Goal: Transaction & Acquisition: Purchase product/service

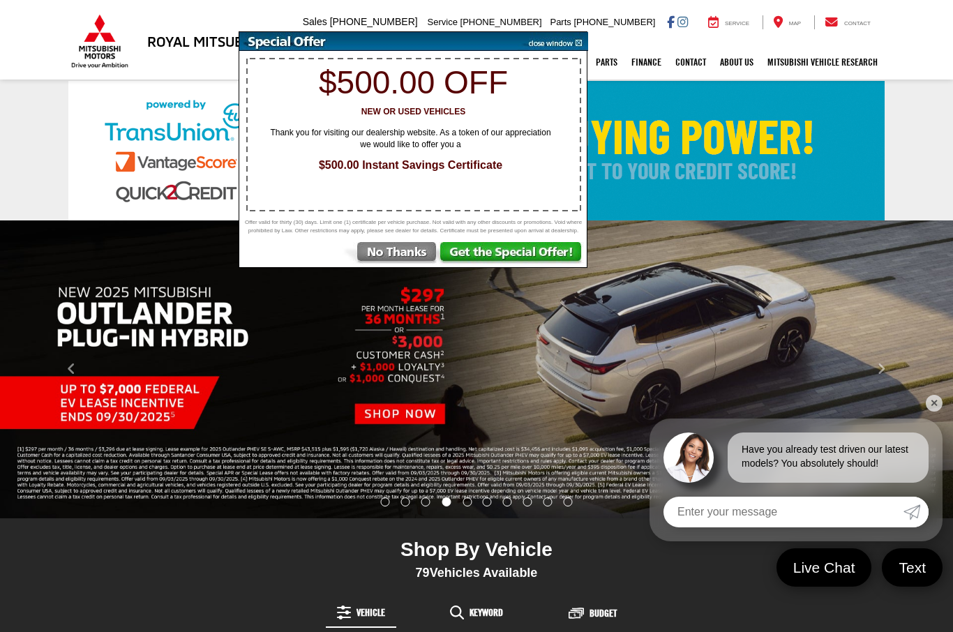
click at [578, 45] on img at bounding box center [552, 41] width 70 height 19
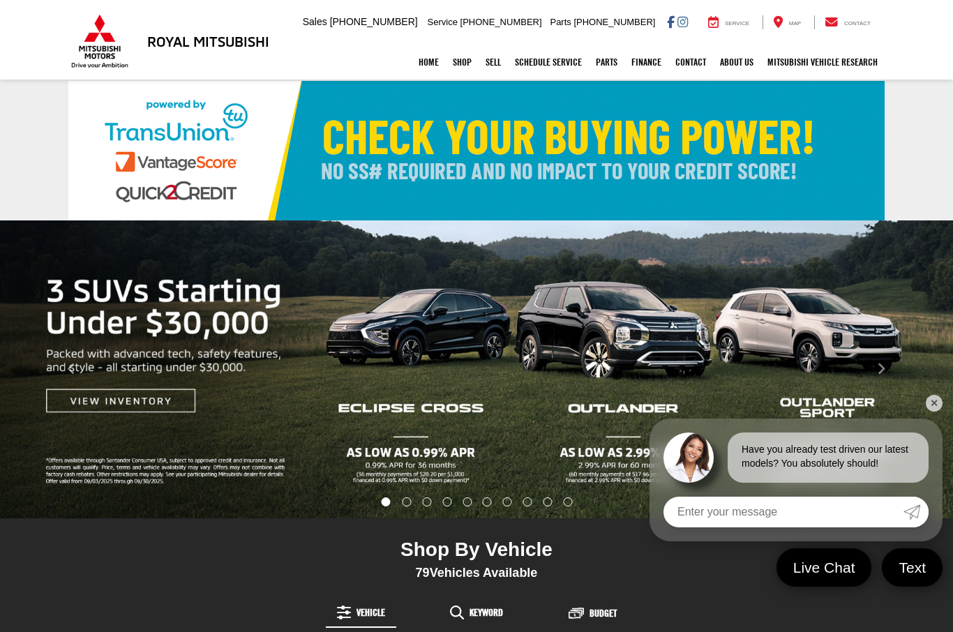
click at [125, 408] on button "Click to view previous picture." at bounding box center [71, 369] width 143 height 242
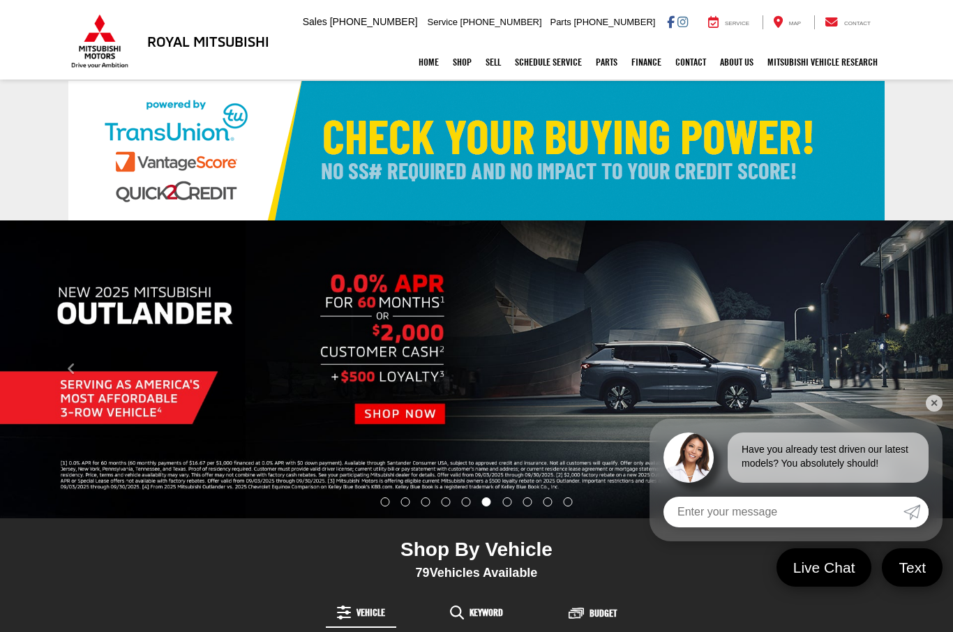
click at [395, 410] on img "carousel slide number 6 of 10" at bounding box center [476, 369] width 953 height 298
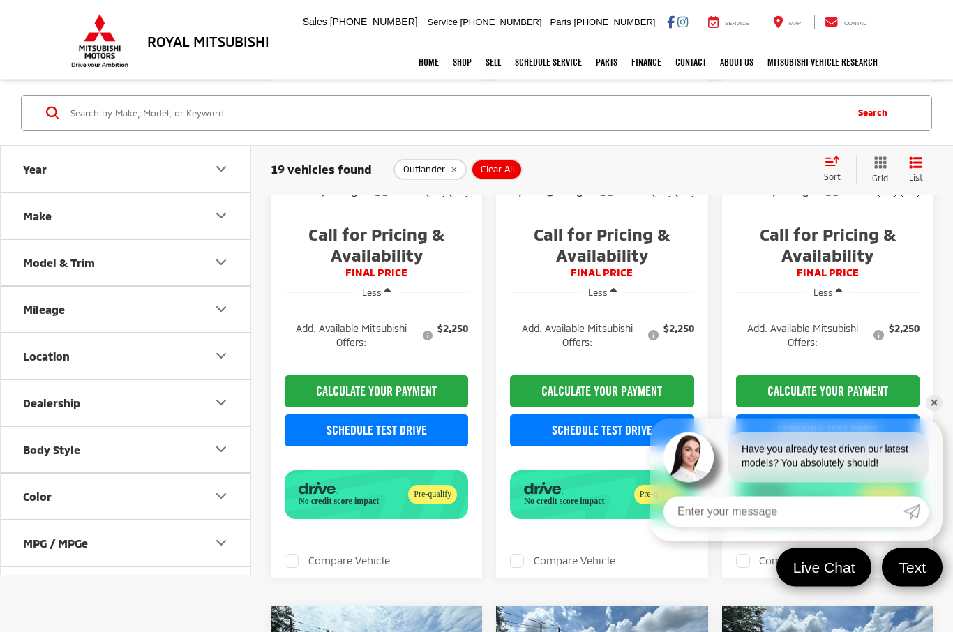
scroll to position [381, 0]
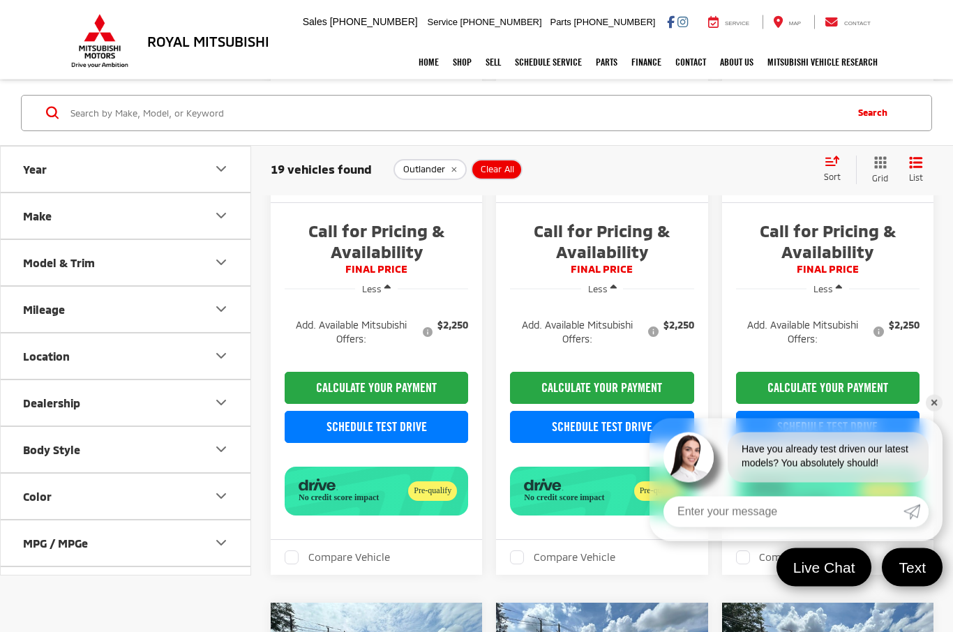
click at [937, 411] on link "✕" at bounding box center [933, 403] width 17 height 17
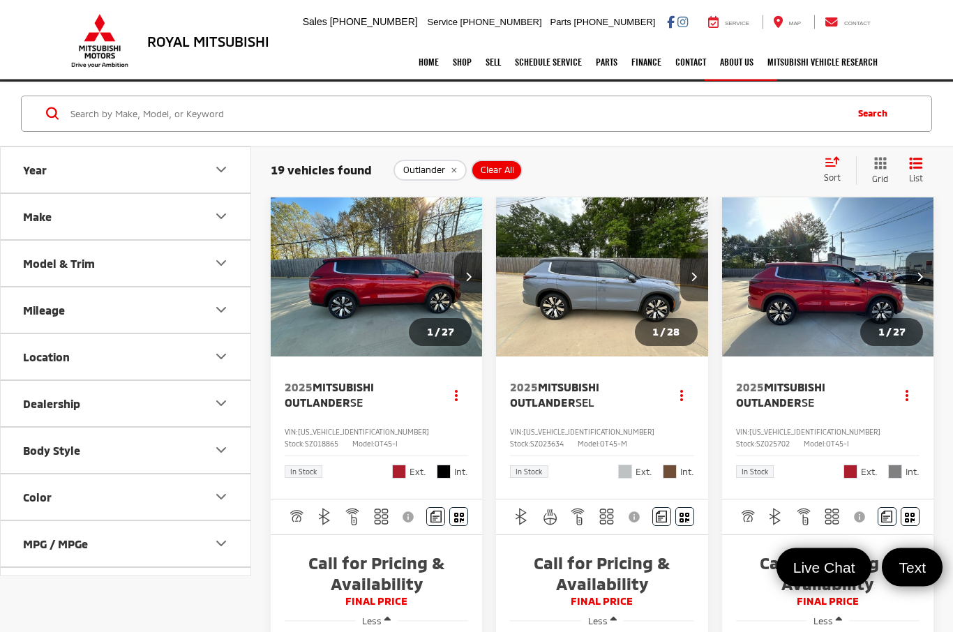
scroll to position [0, 0]
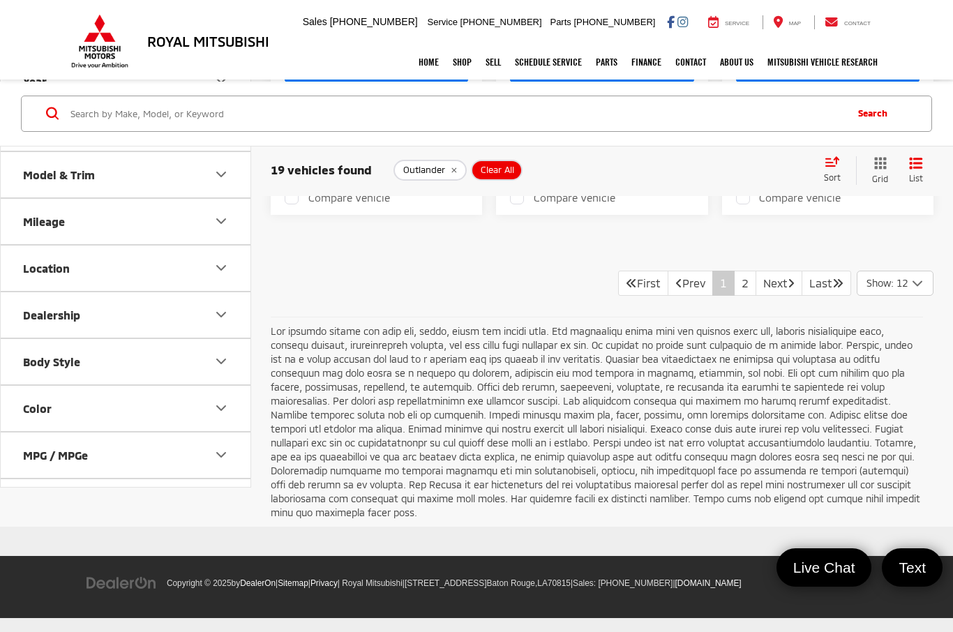
click at [734, 296] on link "2" at bounding box center [745, 283] width 22 height 25
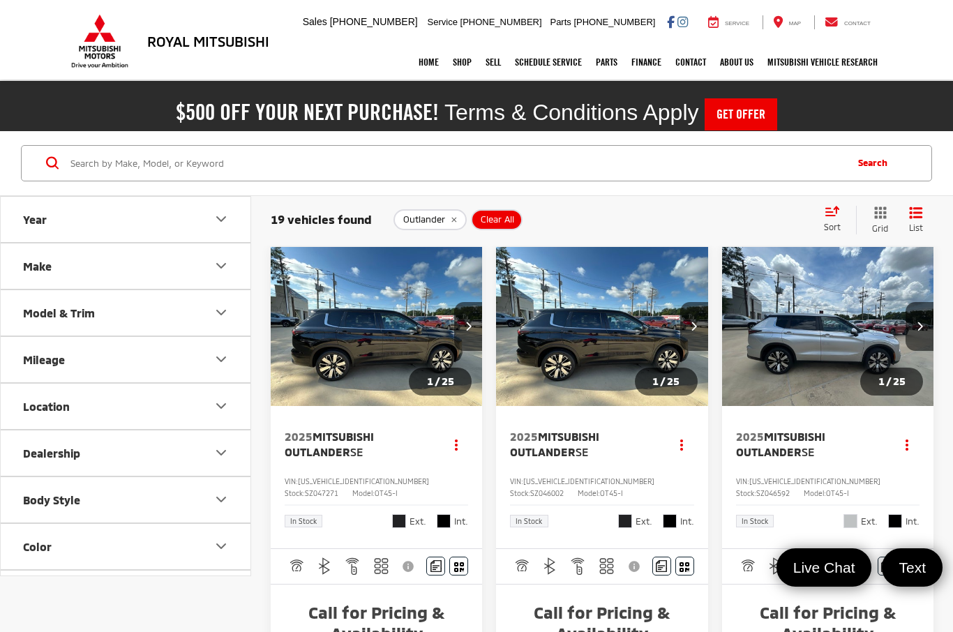
click at [215, 219] on icon "Year" at bounding box center [221, 219] width 17 height 17
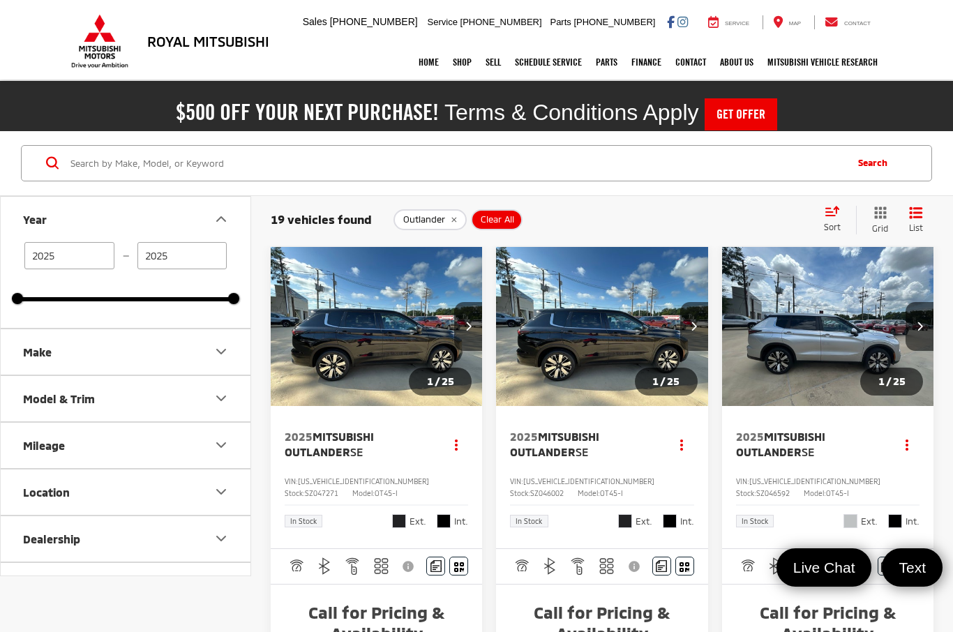
click at [421, 167] on input "Search by Make, Model, or Keyword" at bounding box center [456, 162] width 775 height 33
click at [361, 203] on div "19 vehicles found Outlander Clear All + 0 test Sort Price: High to Low Price: L…" at bounding box center [602, 220] width 702 height 51
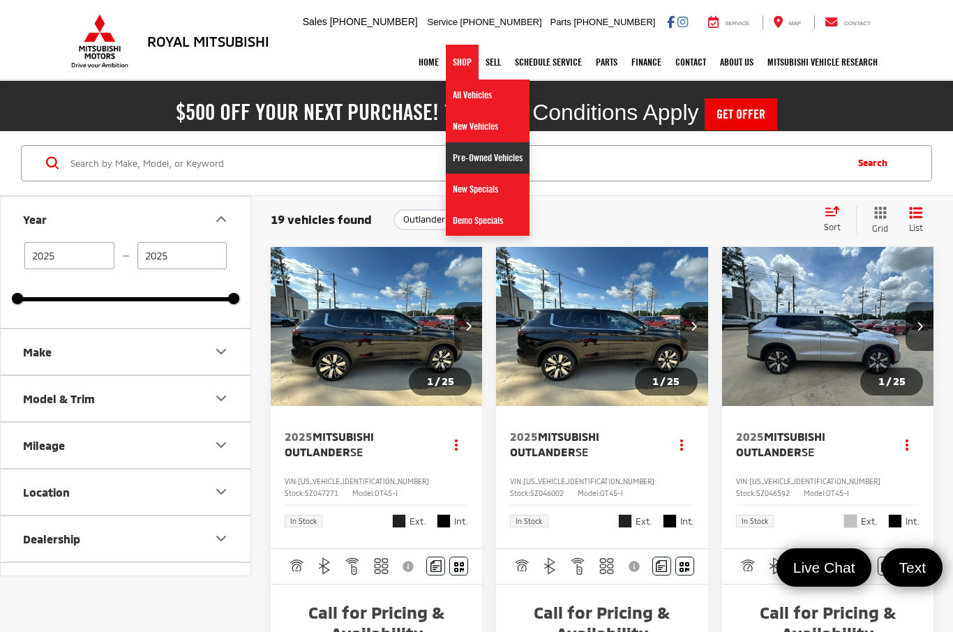
click at [496, 164] on link "Pre-Owned Vehicles" at bounding box center [488, 157] width 84 height 31
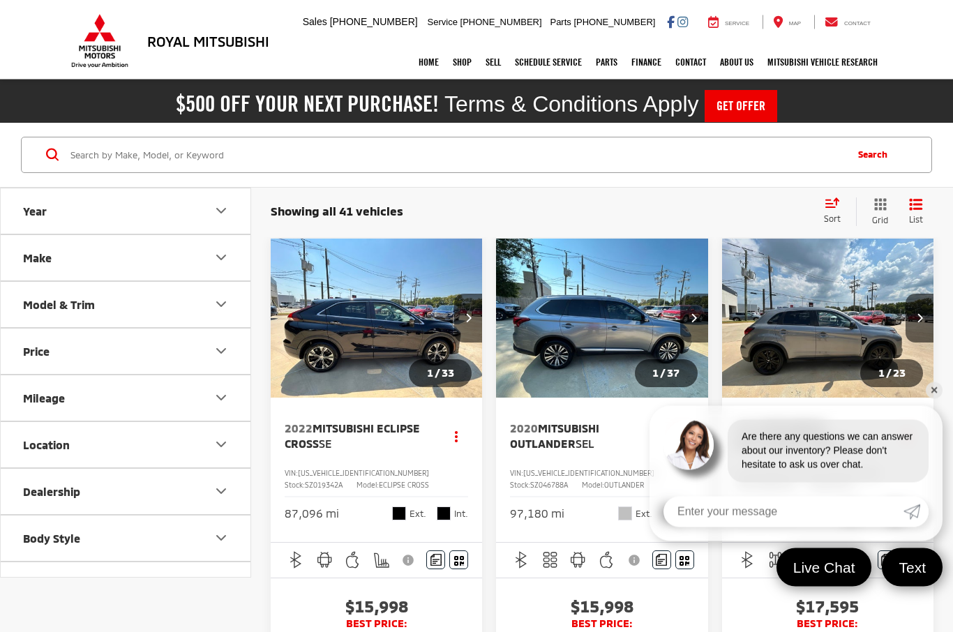
scroll to position [10, 0]
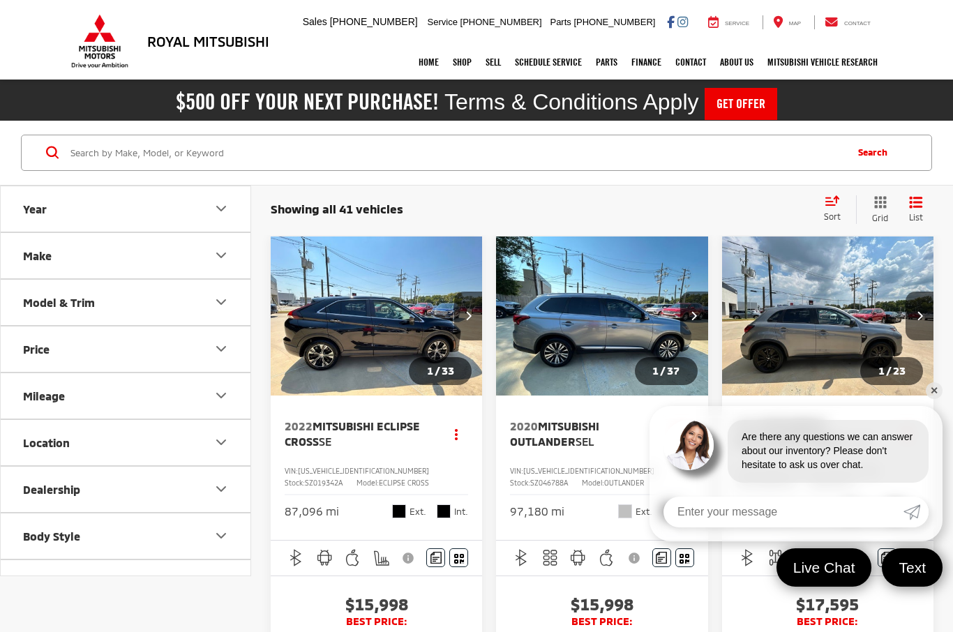
click at [935, 399] on link "✕" at bounding box center [933, 390] width 17 height 17
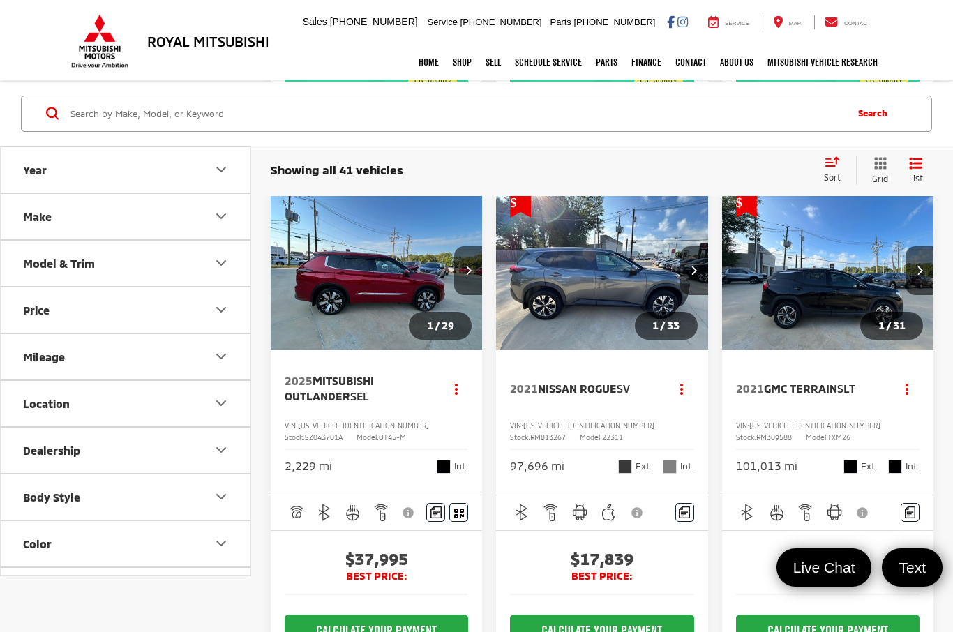
scroll to position [1841, 0]
